Goal: Find specific page/section: Find specific page/section

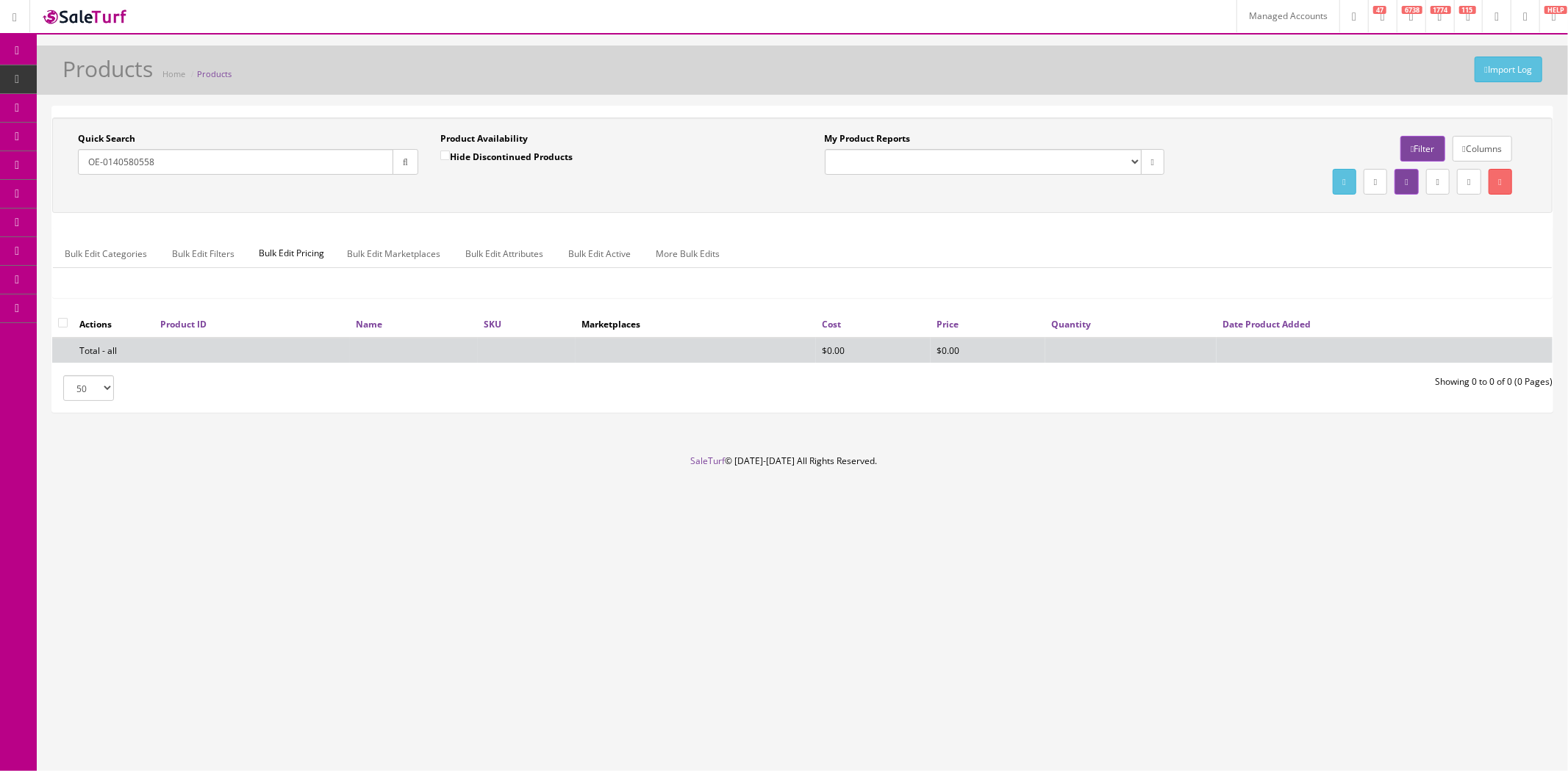
click at [1253, 12] on link "Managed Accounts" at bounding box center [1288, 16] width 103 height 32
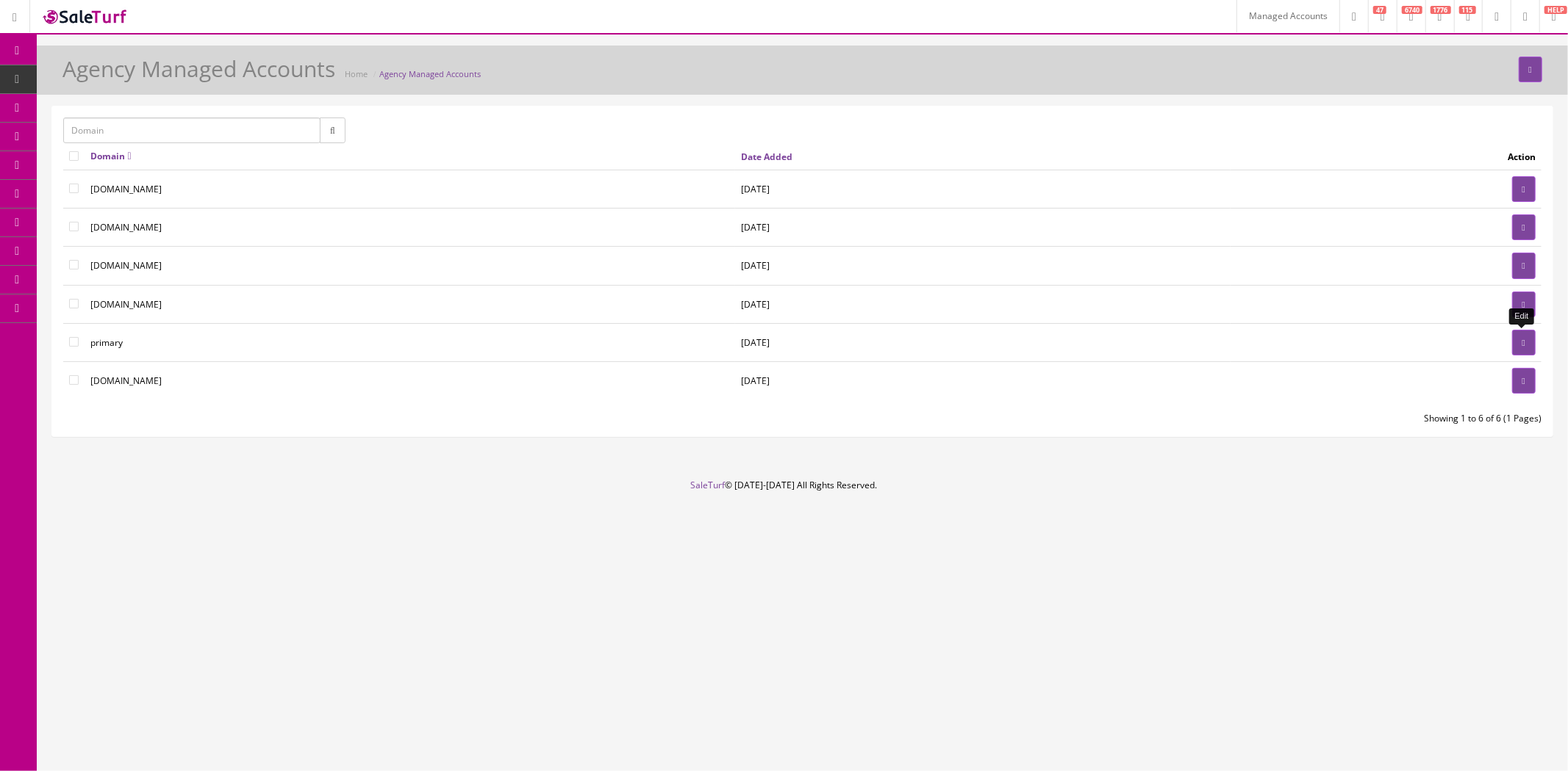
click at [1522, 342] on icon at bounding box center [1523, 343] width 3 height 9
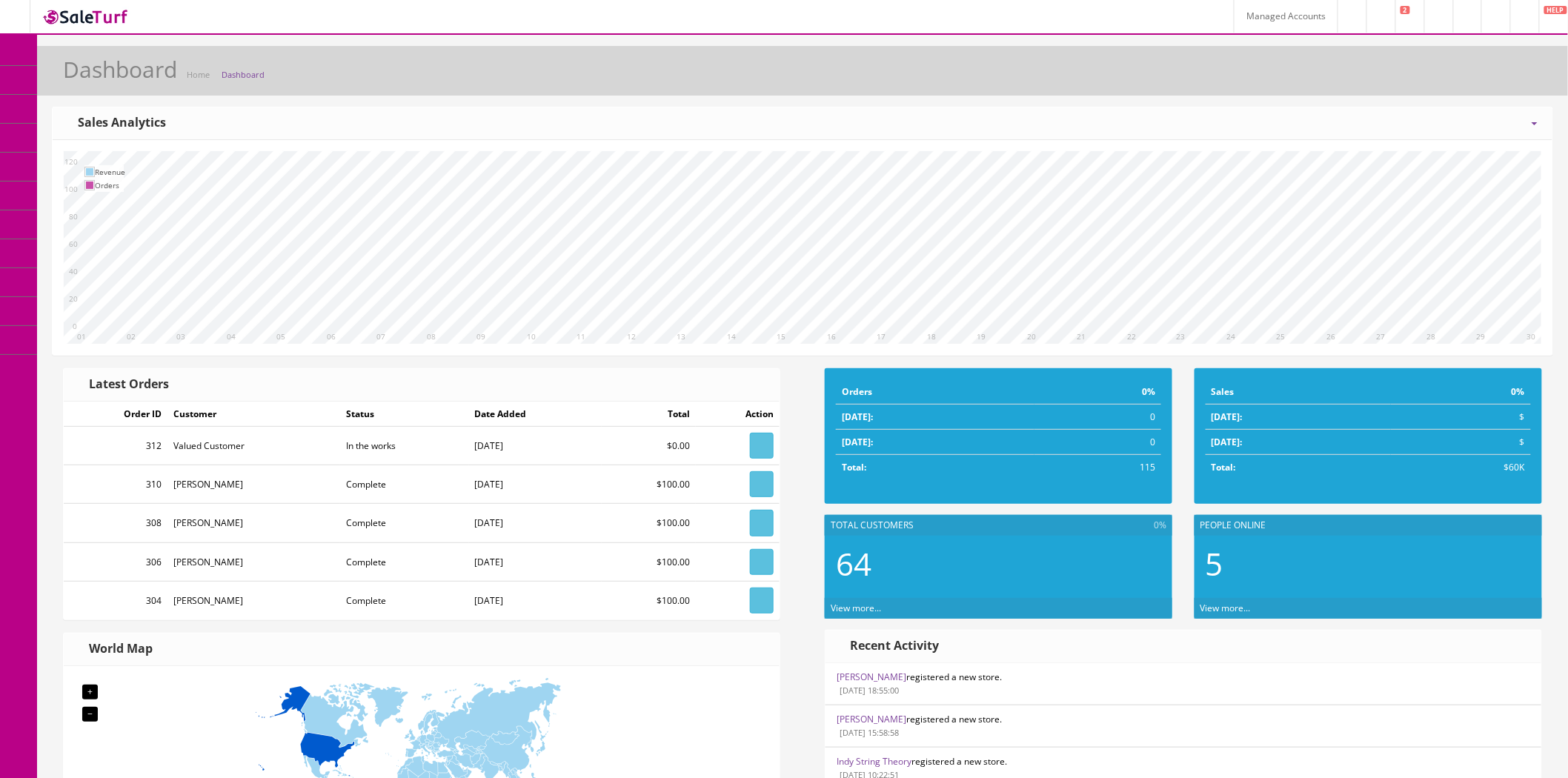
click at [141, 308] on link "Templates" at bounding box center [114, 312] width 155 height 29
